Goal: Use online tool/utility: Utilize a website feature to perform a specific function

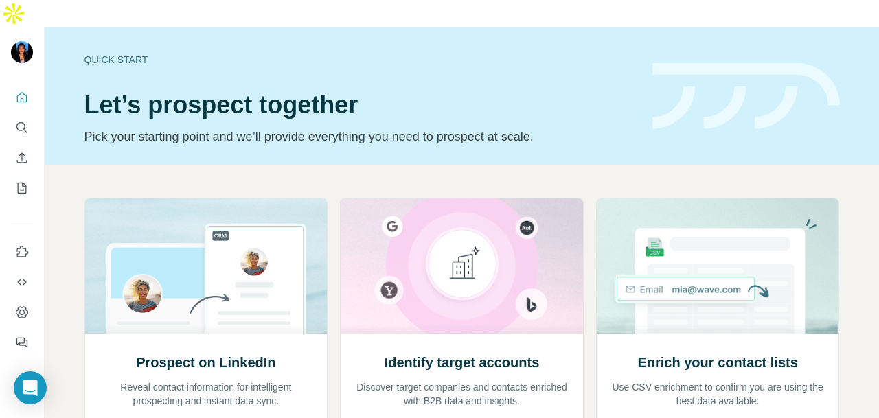
click at [0, 97] on div at bounding box center [22, 216] width 44 height 278
click at [14, 115] on button "Search" at bounding box center [22, 127] width 22 height 25
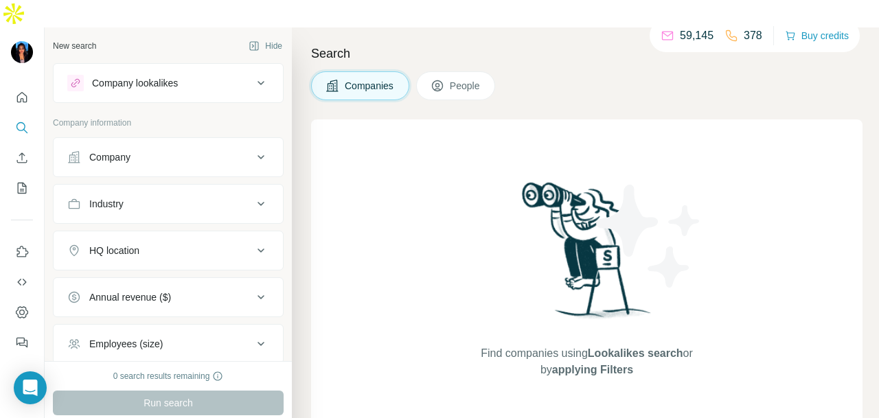
click at [151, 150] on div "Company" at bounding box center [159, 157] width 185 height 14
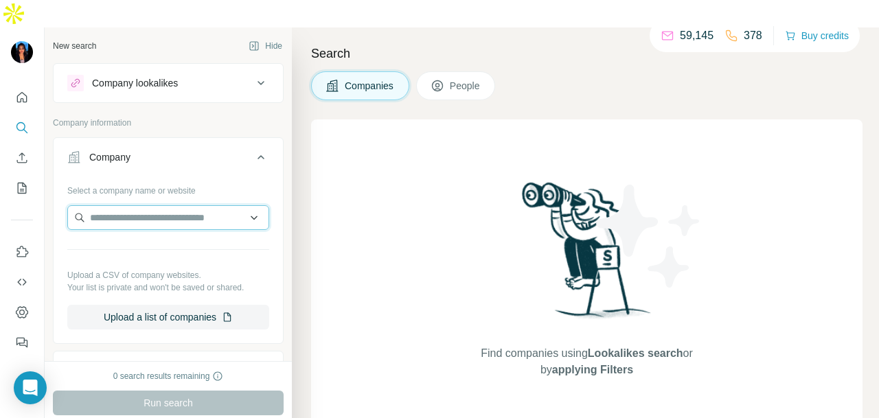
click at [141, 205] on input "text" at bounding box center [168, 217] width 202 height 25
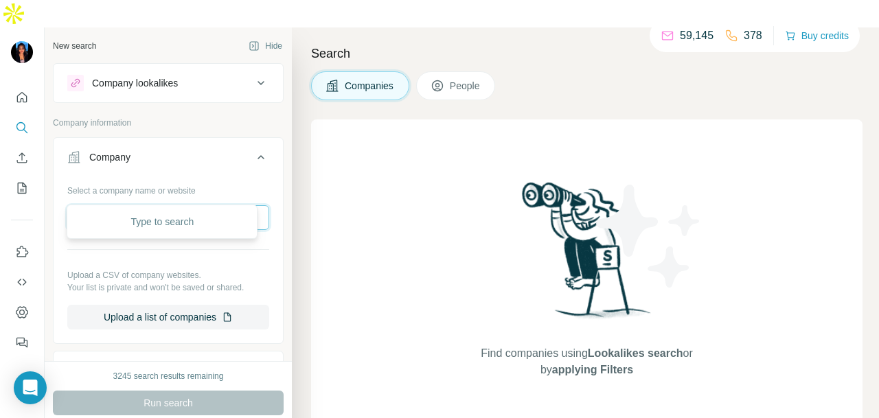
paste input "**********"
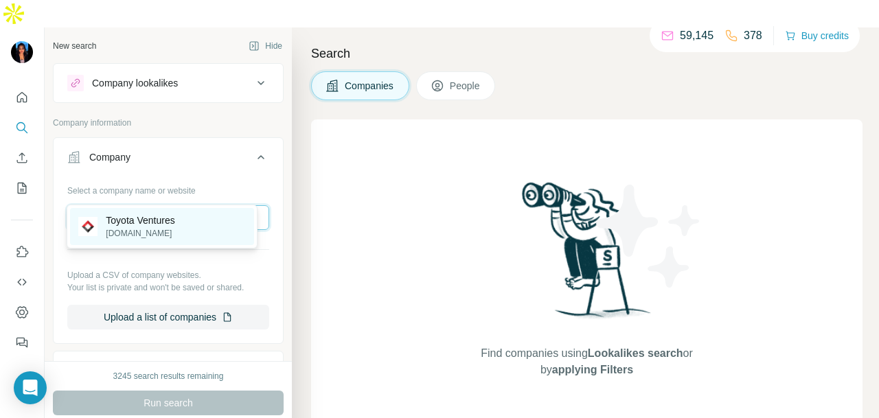
type input "**********"
click at [196, 236] on div "Toyota Ventures [DOMAIN_NAME]" at bounding box center [162, 226] width 184 height 37
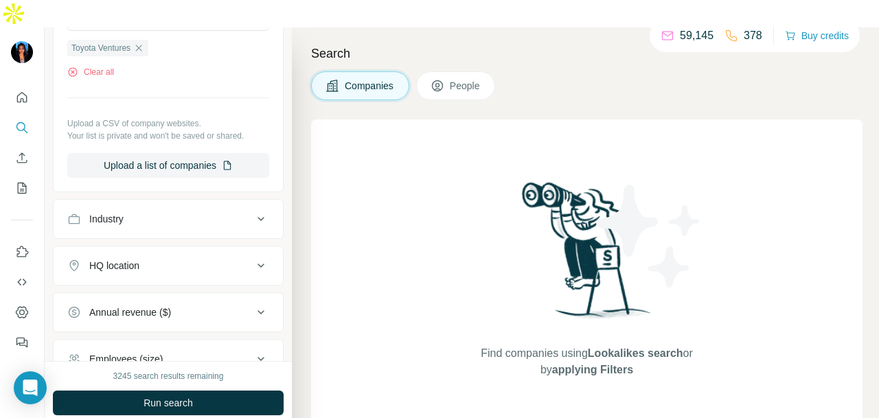
scroll to position [275, 0]
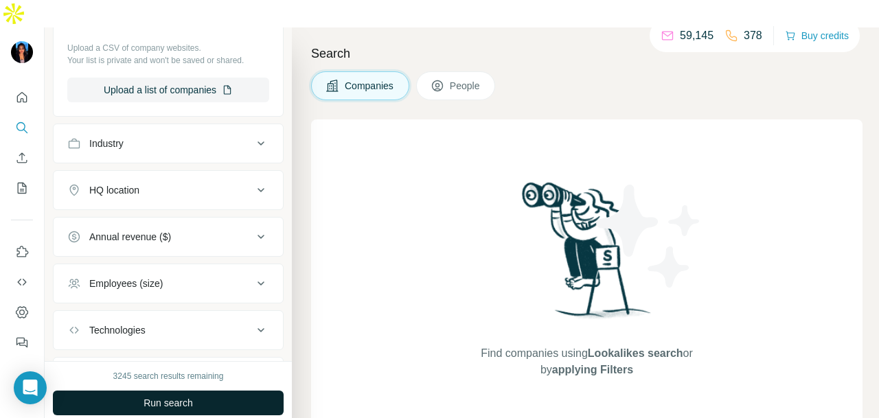
click at [219, 391] on button "Run search" at bounding box center [168, 403] width 231 height 25
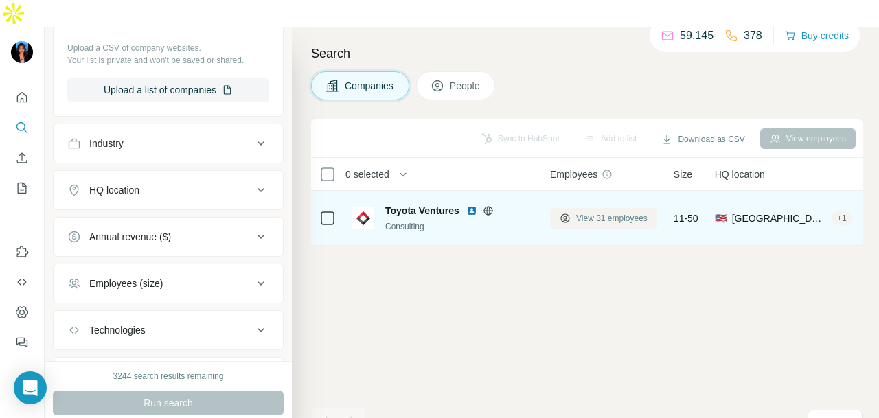
click at [628, 212] on span "View 31 employees" at bounding box center [611, 218] width 71 height 12
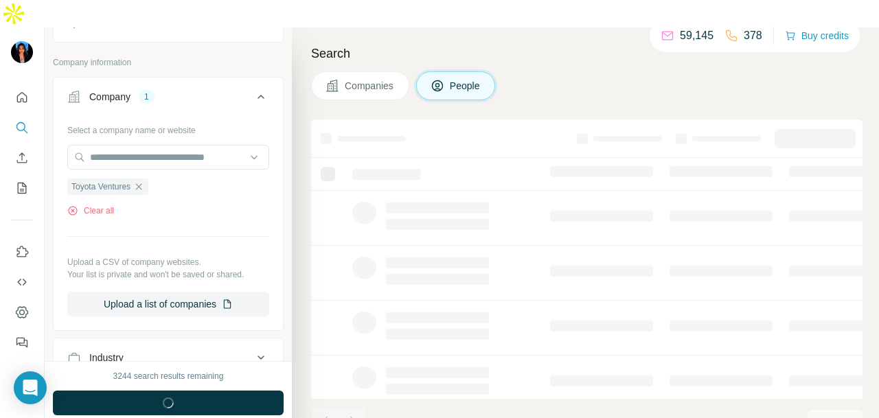
scroll to position [487, 0]
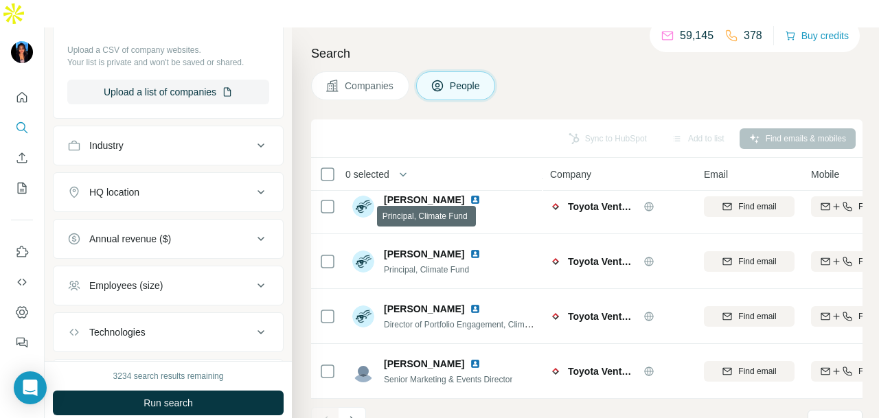
scroll to position [345, 0]
click at [362, 407] on button "Navigate to next page" at bounding box center [352, 420] width 27 height 27
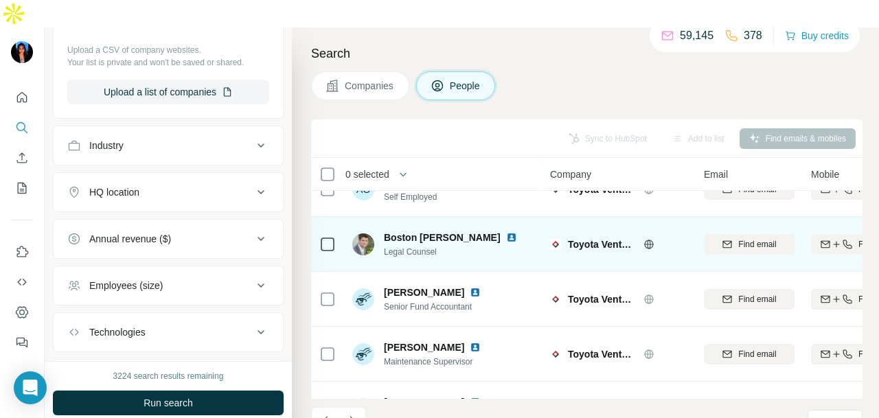
scroll to position [0, 0]
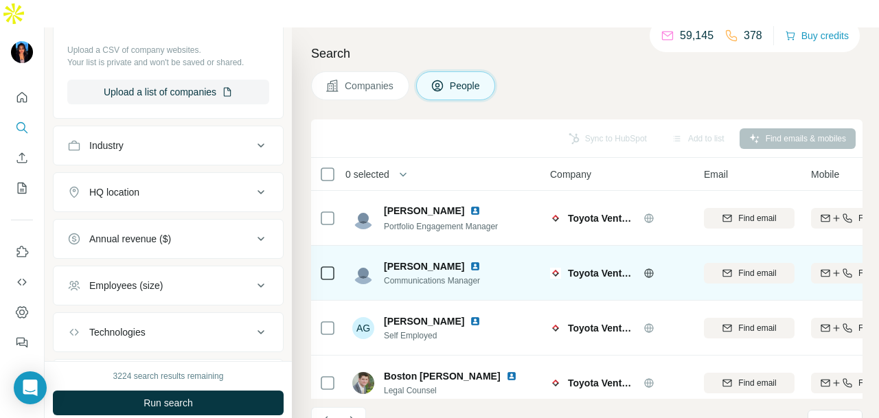
click at [470, 261] on img at bounding box center [475, 266] width 11 height 11
